Goal: Task Accomplishment & Management: Complete application form

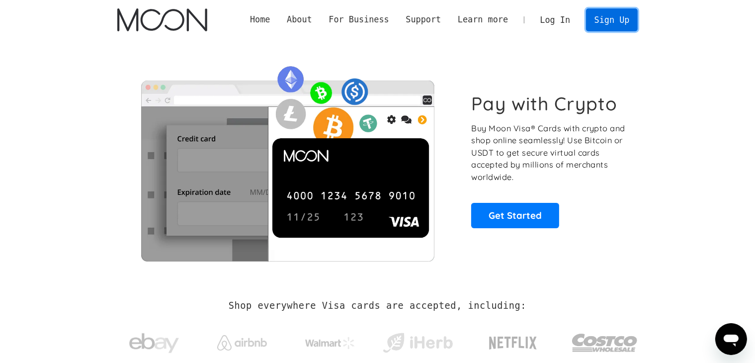
click at [601, 19] on link "Sign Up" at bounding box center [612, 19] width 52 height 22
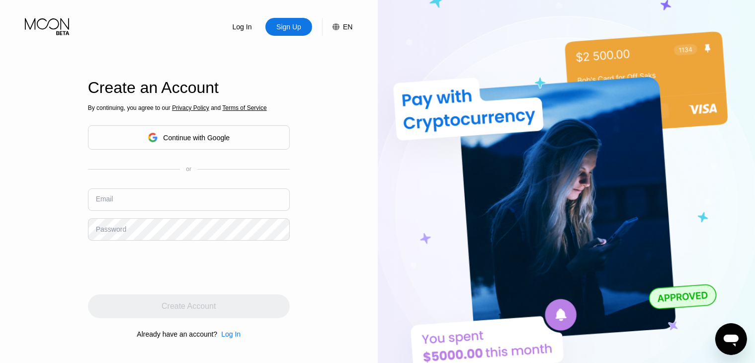
click at [175, 197] on input "text" at bounding box center [189, 199] width 202 height 22
paste input "zebare01@hotmail.com"
type input "zebare05@hotmail.com"
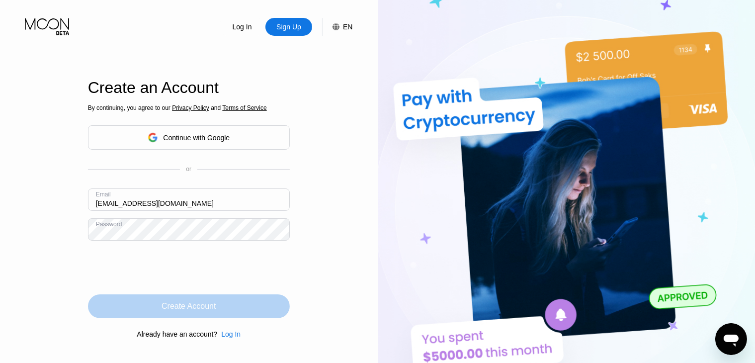
click at [149, 300] on div "Create Account" at bounding box center [189, 306] width 202 height 24
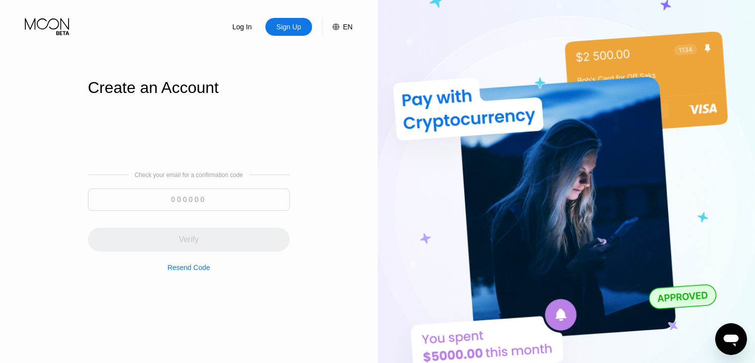
click at [168, 201] on input at bounding box center [189, 199] width 202 height 22
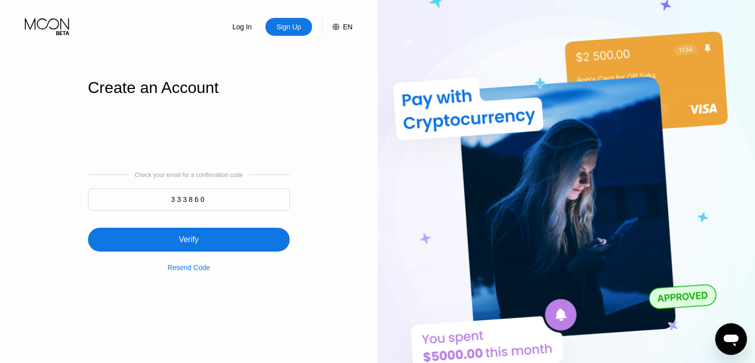
type input "333860"
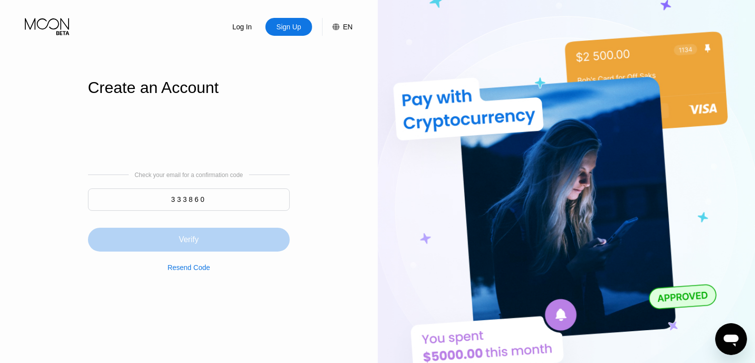
click at [204, 242] on div "Verify" at bounding box center [189, 240] width 202 height 24
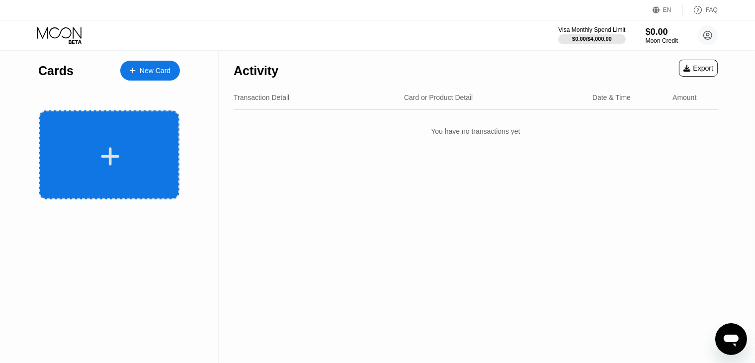
click at [119, 158] on icon at bounding box center [109, 156] width 19 height 22
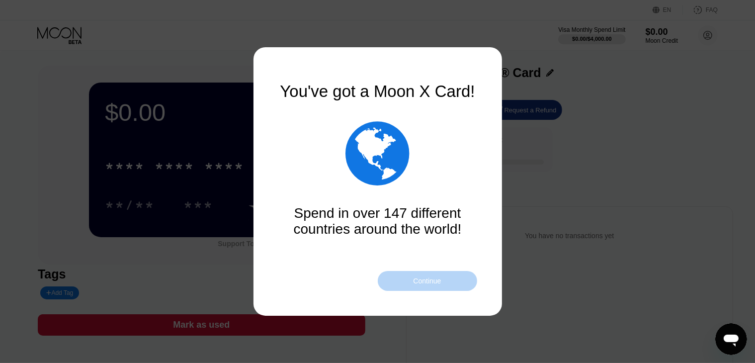
click at [421, 279] on div "Continue" at bounding box center [427, 281] width 28 height 8
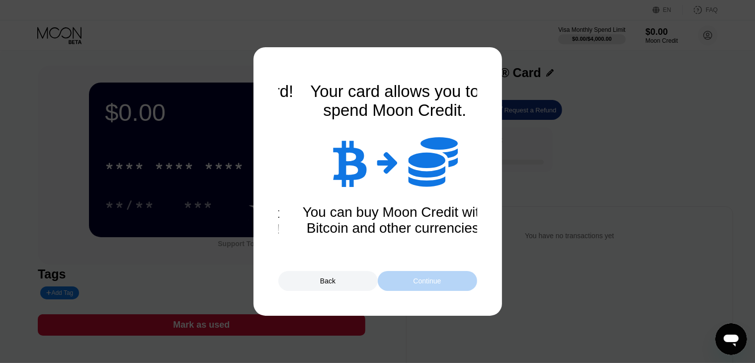
click at [421, 279] on div "Continue" at bounding box center [427, 281] width 28 height 8
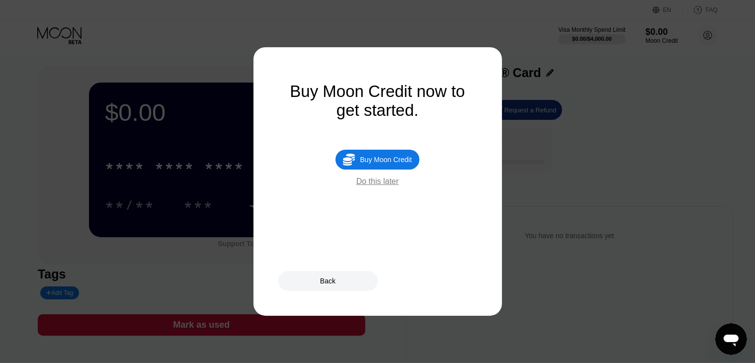
click at [382, 186] on div "Do this later" at bounding box center [377, 181] width 42 height 9
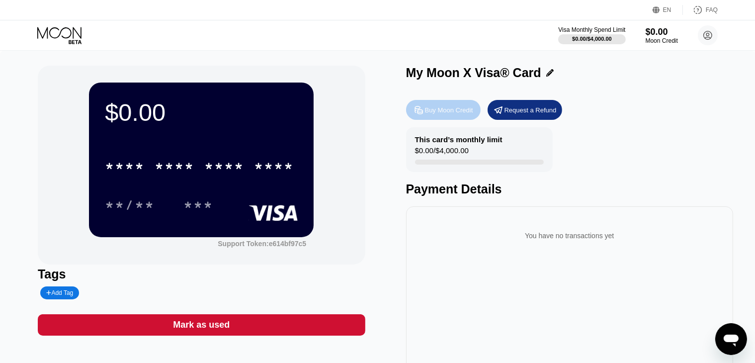
click at [449, 112] on div "Buy Moon Credit" at bounding box center [449, 110] width 48 height 8
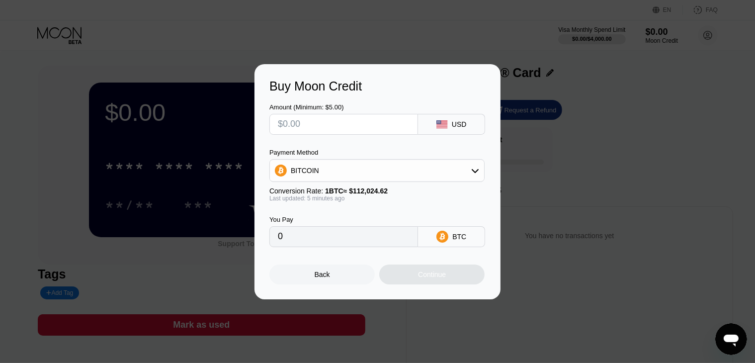
click at [357, 124] on input "text" at bounding box center [344, 124] width 132 height 20
type input "$18"
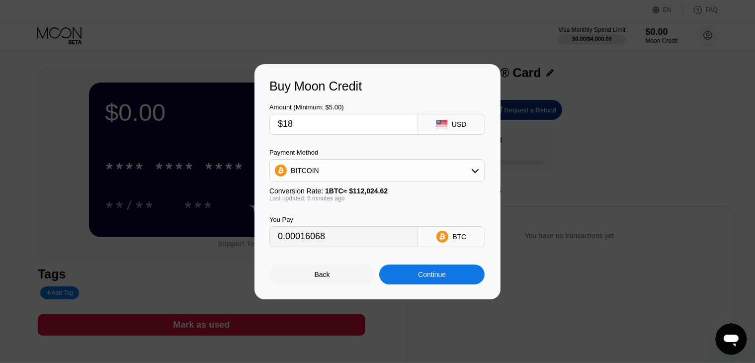
type input "0.00016068"
type input "$1878."
type input "0.01676418"
type input "$1878.6"
type input "0.01680195"
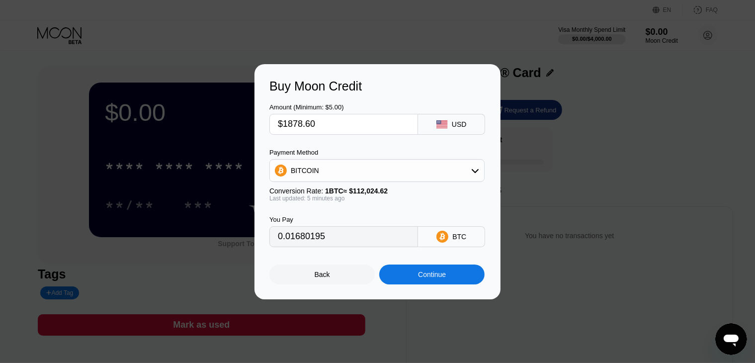
type input "$1878.60"
click at [365, 179] on div "BITCOIN" at bounding box center [377, 171] width 214 height 20
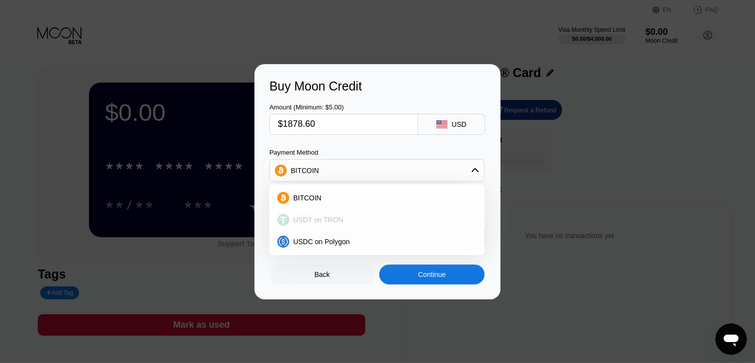
click at [369, 213] on div "USDT on TRON" at bounding box center [376, 220] width 209 height 20
type input "1897.58"
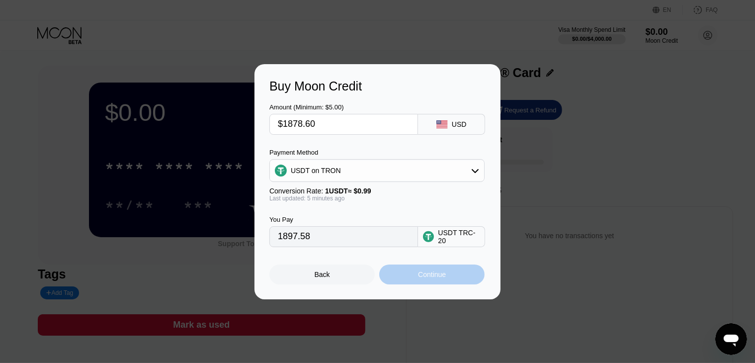
click at [405, 271] on div "Continue" at bounding box center [431, 274] width 105 height 20
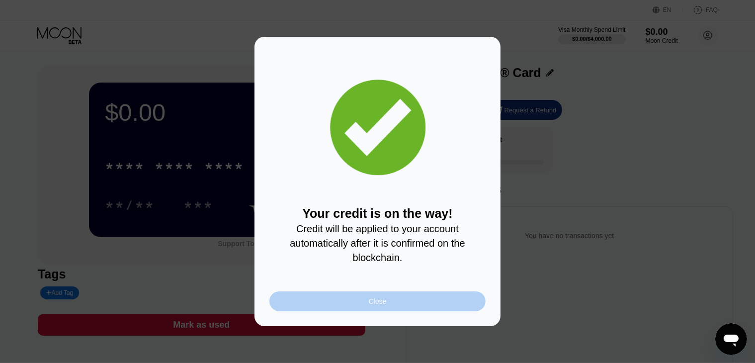
click at [336, 309] on div "Close" at bounding box center [377, 301] width 216 height 20
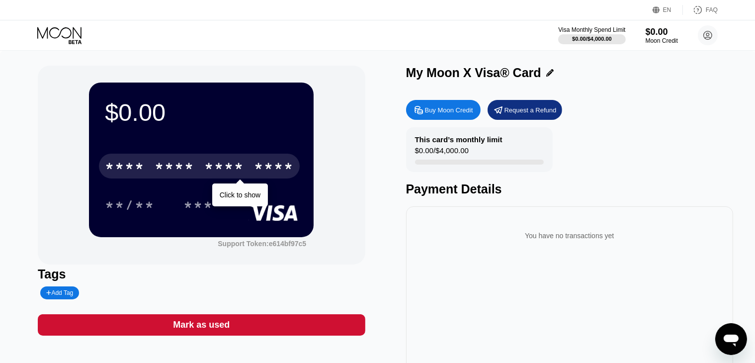
click at [152, 163] on div "* * * * * * * * * * * * ****" at bounding box center [199, 166] width 201 height 25
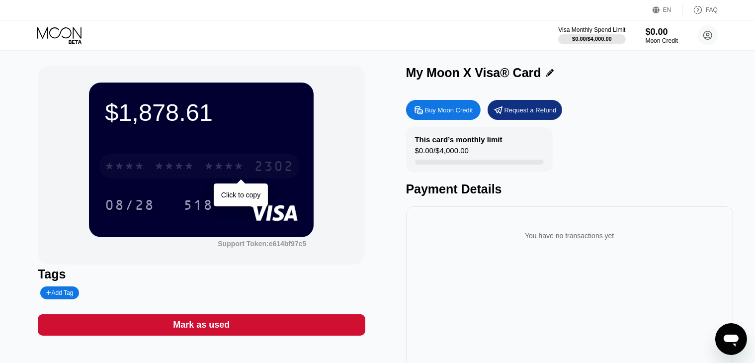
click at [152, 163] on div "* * * * * * * * * * * * 2302" at bounding box center [199, 166] width 201 height 25
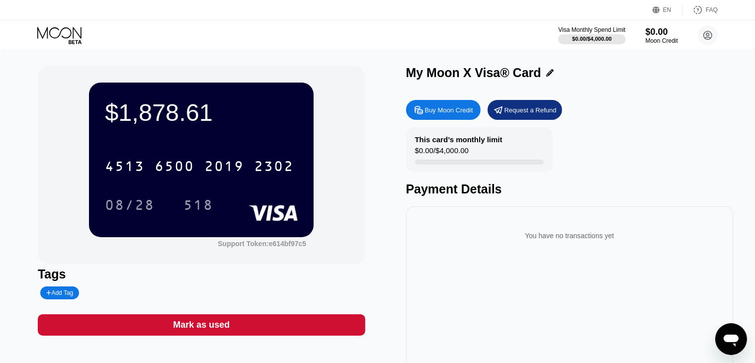
click at [452, 111] on div "Buy Moon Credit" at bounding box center [449, 110] width 48 height 8
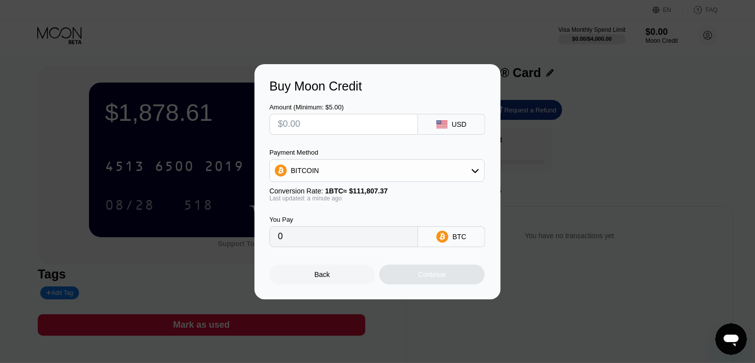
click at [359, 128] on input "text" at bounding box center [344, 124] width 132 height 20
type input "$1"
type input "0.00000895"
type input "$18"
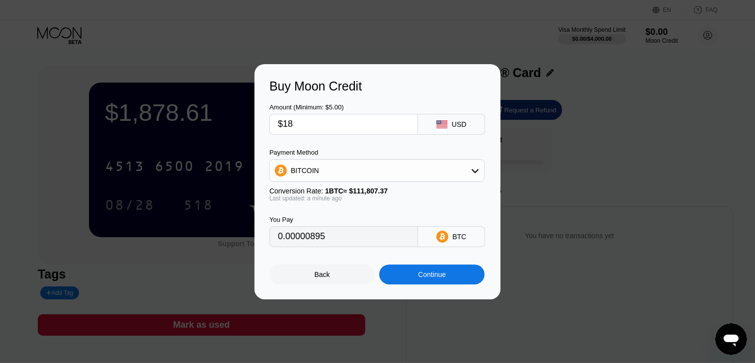
type input "0.00016100"
type input "$1878"
type input "0.01679675"
type input "$1878.6"
type input "0.01680212"
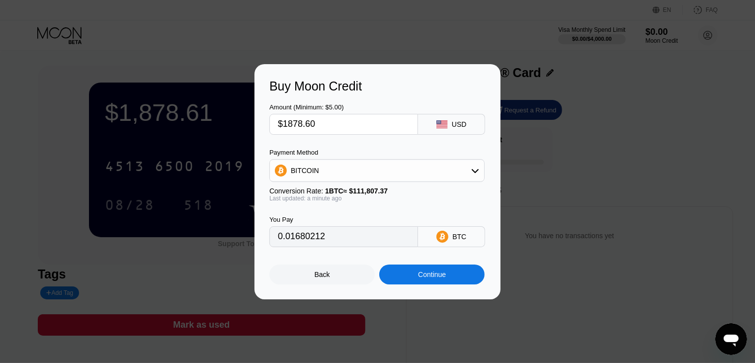
type input "$1878.60"
click at [358, 178] on div "BITCOIN" at bounding box center [377, 171] width 214 height 20
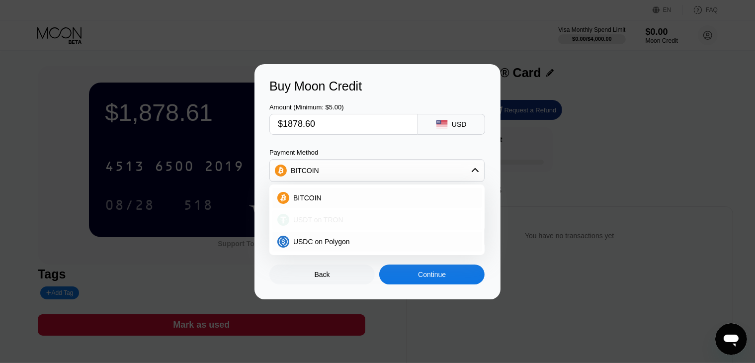
click at [334, 229] on div "USDT on TRON" at bounding box center [376, 220] width 209 height 20
type input "1897.58"
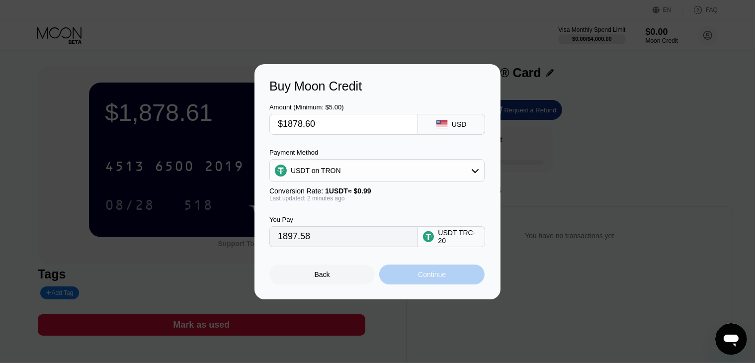
click at [405, 278] on div "Continue" at bounding box center [431, 274] width 105 height 20
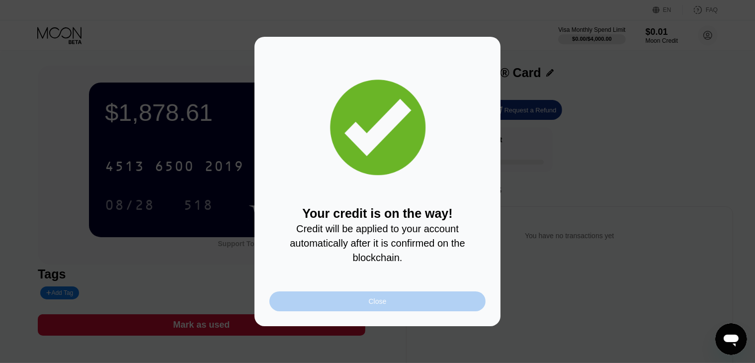
click at [372, 305] on div "Close" at bounding box center [378, 301] width 18 height 8
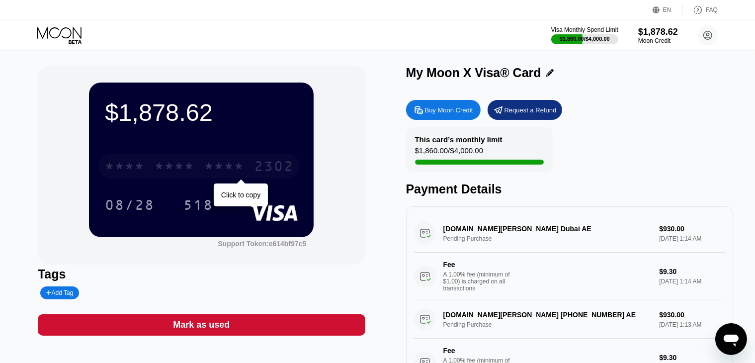
click at [160, 163] on div "* * * *" at bounding box center [175, 168] width 40 height 16
